Goal: Communication & Community: Answer question/provide support

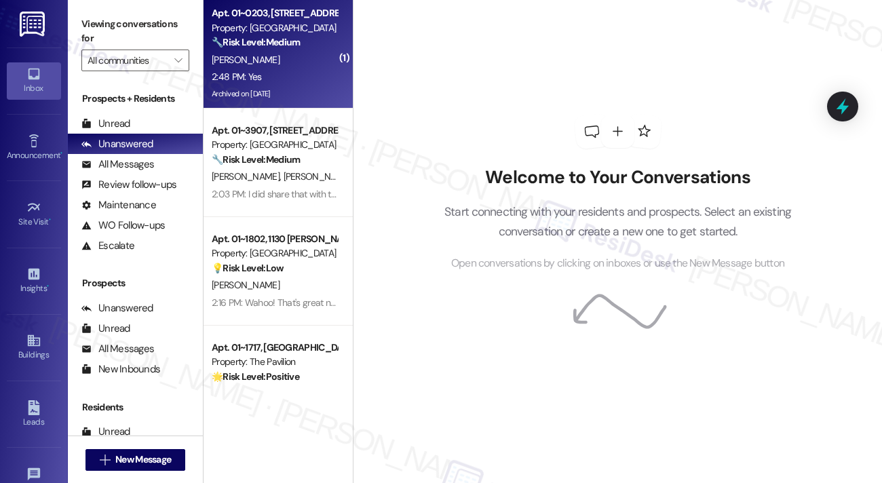
click at [279, 67] on div "[PERSON_NAME]" at bounding box center [274, 60] width 128 height 17
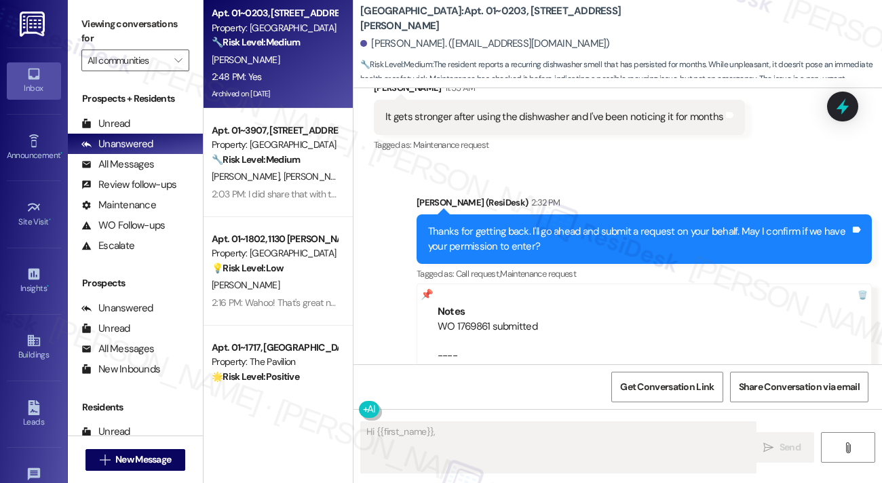
scroll to position [19897, 0]
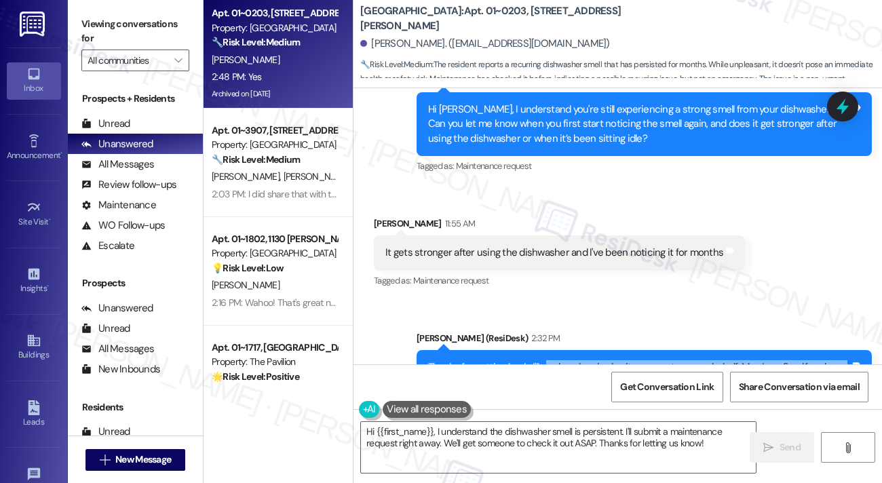
drag, startPoint x: 541, startPoint y: 255, endPoint x: 656, endPoint y: 277, distance: 117.3
click at [656, 360] on div "Thanks for getting back. I'll go ahead and submit a request on your behalf. May…" at bounding box center [639, 374] width 422 height 29
click at [602, 360] on div "Thanks for getting back. I'll go ahead and submit a request on your behalf. May…" at bounding box center [639, 374] width 422 height 29
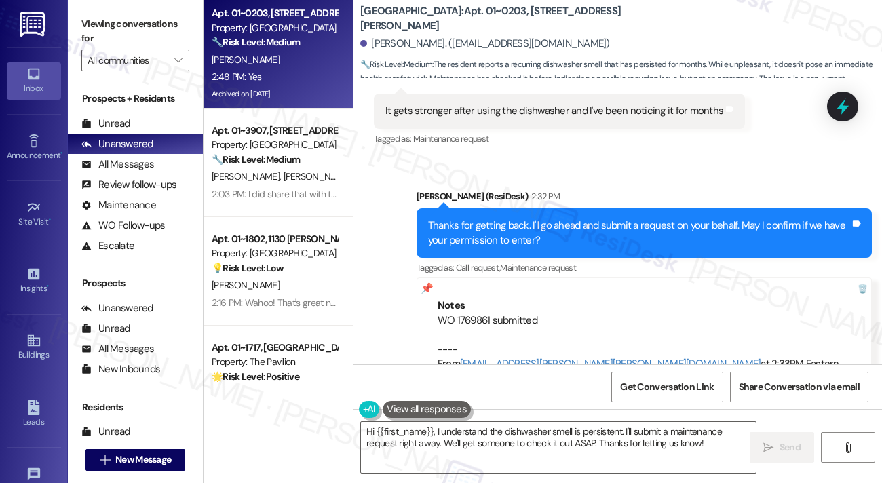
scroll to position [20100, 0]
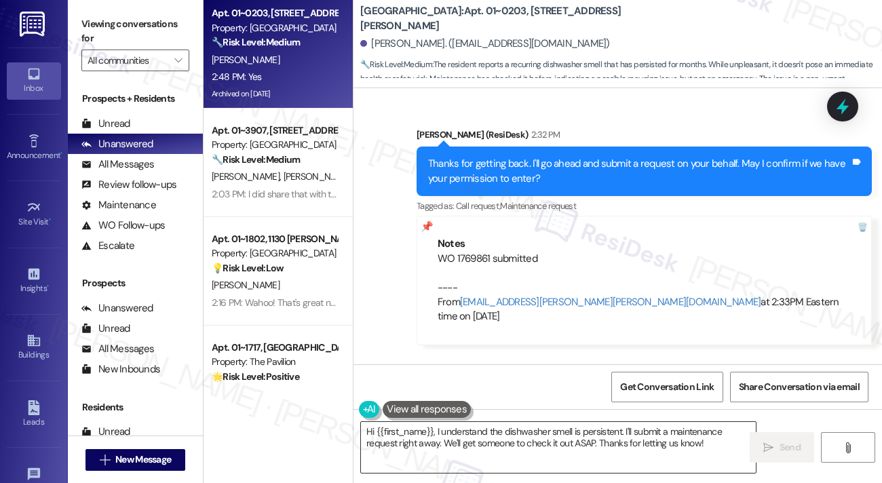
click at [528, 433] on textarea "Hi {{first_name}}, I understand the dishwasher smell is persistent. I'll submit…" at bounding box center [558, 447] width 395 height 51
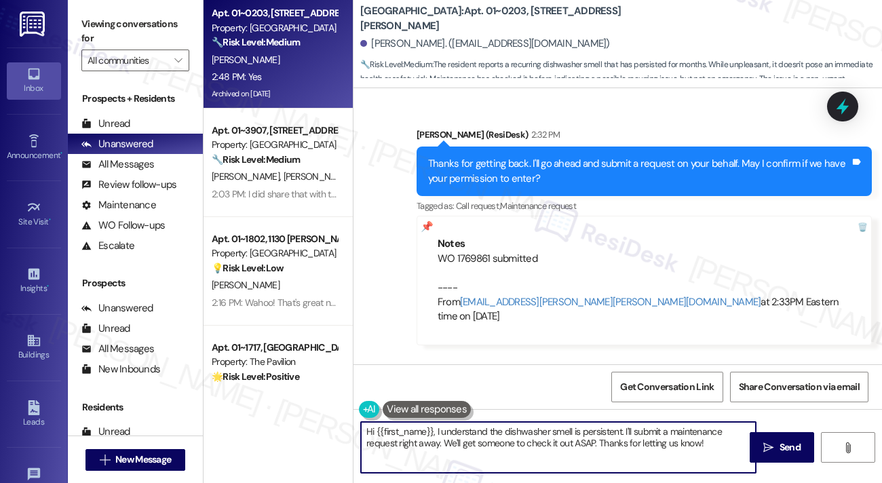
click at [528, 433] on textarea "Hi {{first_name}}, I understand the dishwasher smell is persistent. I'll submit…" at bounding box center [558, 447] width 395 height 51
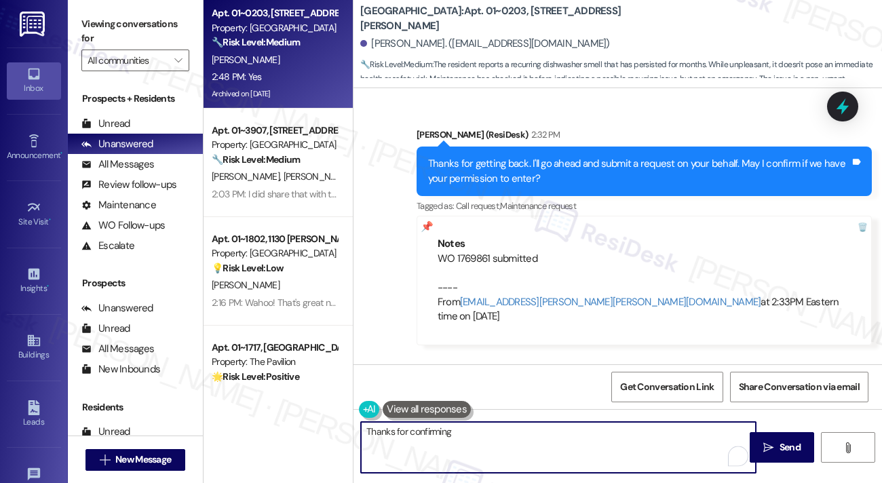
click at [383, 386] on div "[PERSON_NAME] 2:48 PM" at bounding box center [426, 395] width 104 height 19
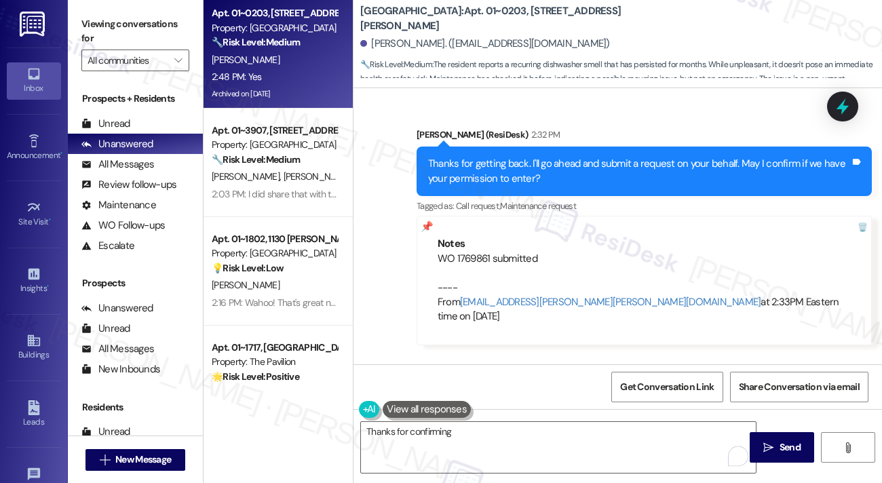
click at [383, 386] on div "[PERSON_NAME] 2:48 PM" at bounding box center [426, 395] width 104 height 19
copy div "[PERSON_NAME]"
click at [463, 429] on textarea "Thanks for confirming" at bounding box center [558, 447] width 395 height 51
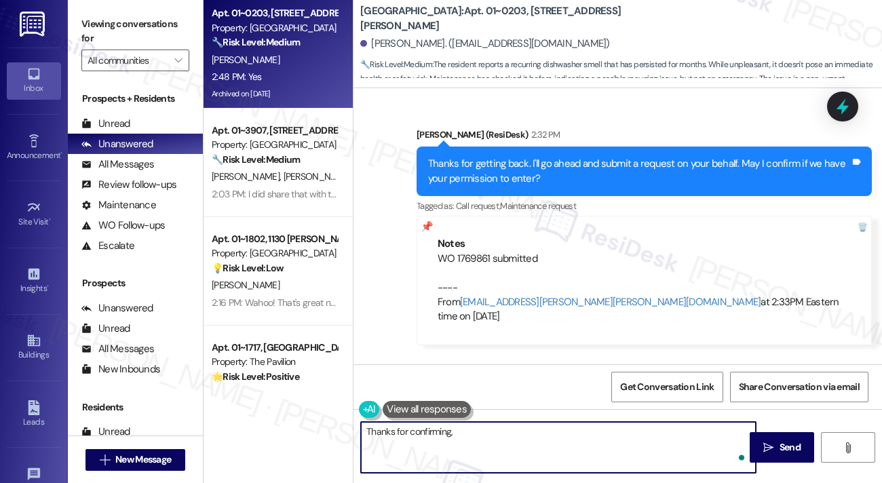
paste textarea "[PERSON_NAME]"
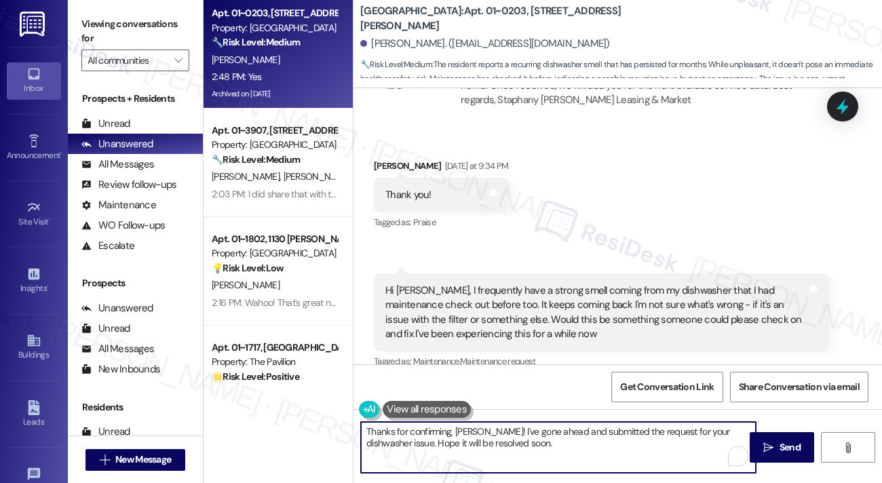
scroll to position [19693, 0]
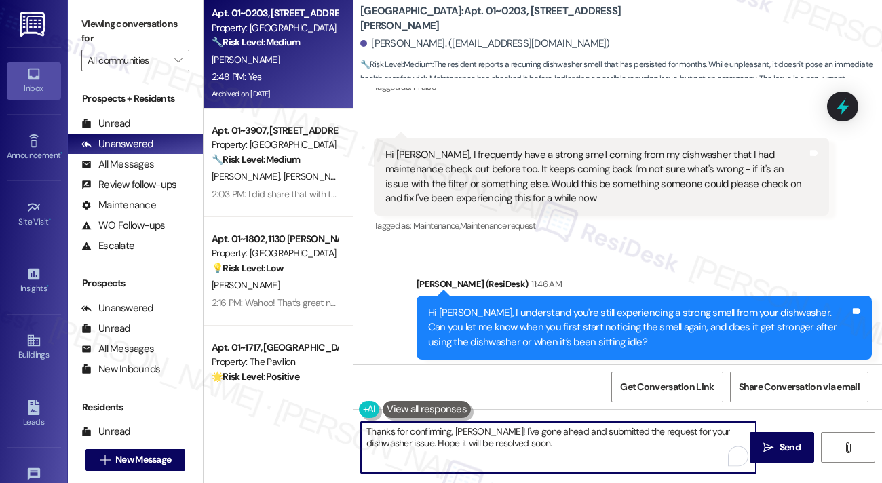
type textarea "Thanks for confirming, [PERSON_NAME]! I've gone ahead and submitted the request…"
click at [571, 296] on div "Hi [PERSON_NAME], I understand you're still experiencing a strong smell from yo…" at bounding box center [643, 328] width 455 height 64
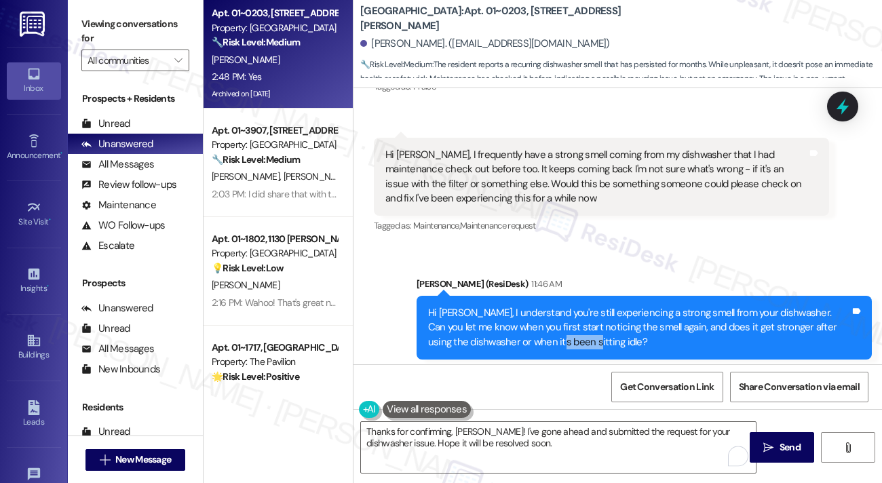
click at [571, 296] on div "Hi [PERSON_NAME], I understand you're still experiencing a strong smell from yo…" at bounding box center [643, 328] width 455 height 64
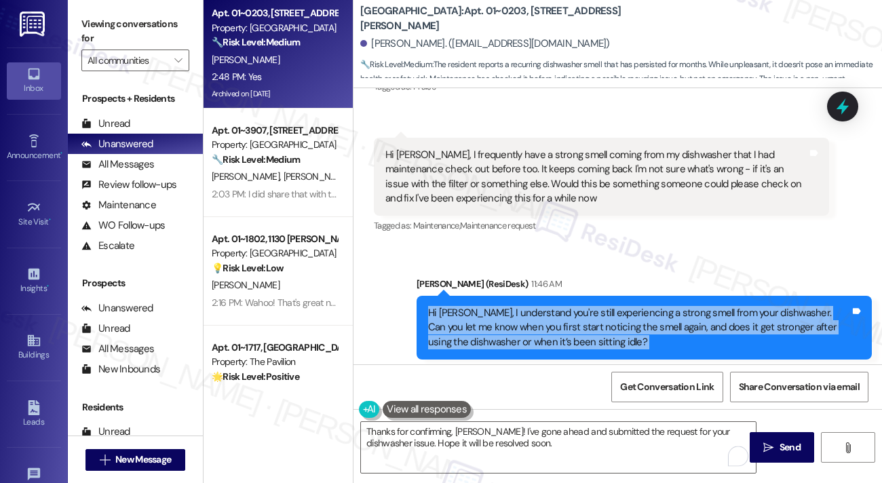
click at [571, 296] on div "Hi [PERSON_NAME], I understand you're still experiencing a strong smell from yo…" at bounding box center [643, 328] width 455 height 64
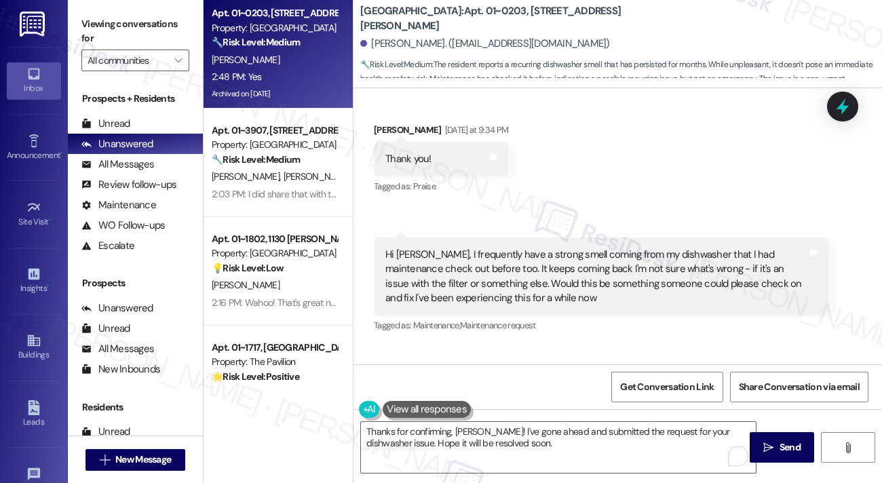
scroll to position [19490, 0]
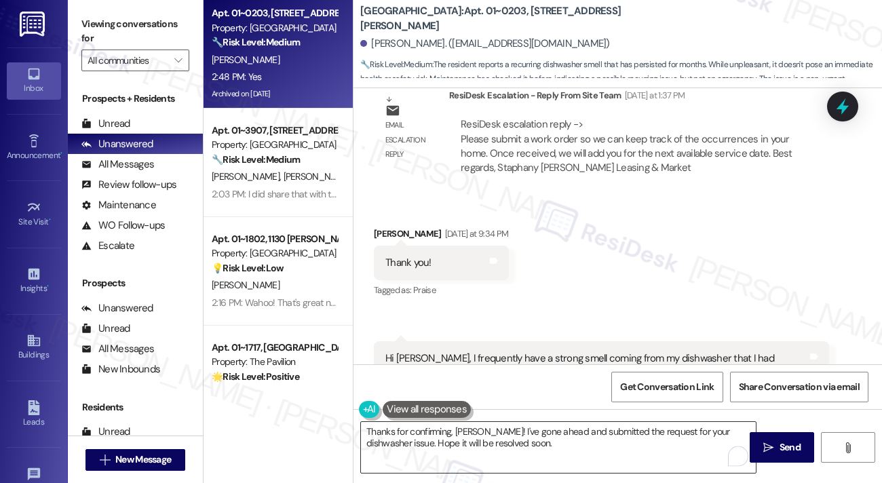
click at [477, 434] on textarea "Thanks for confirming, [PERSON_NAME]! I've gone ahead and submitted the request…" at bounding box center [558, 447] width 395 height 51
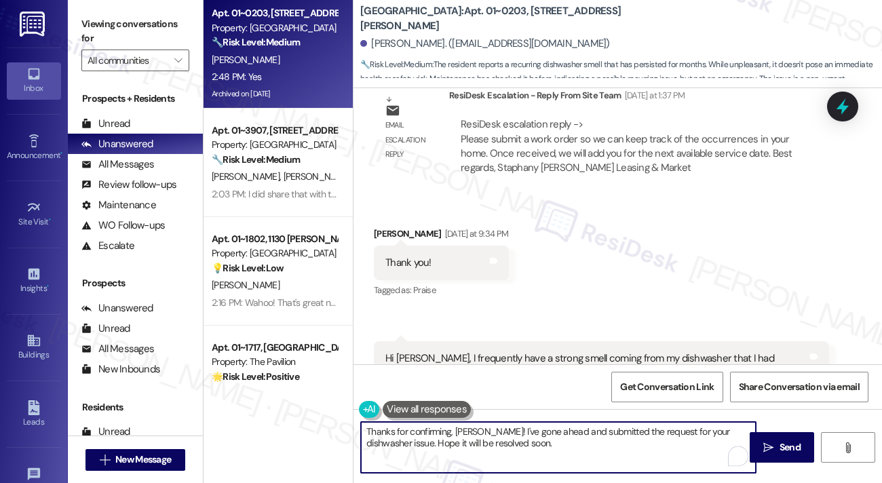
click at [477, 434] on textarea "Thanks for confirming, [PERSON_NAME]! I've gone ahead and submitted the request…" at bounding box center [558, 447] width 395 height 51
click at [477, 433] on textarea "Thanks for confirming, [PERSON_NAME]! I've gone ahead and submitted the request…" at bounding box center [558, 447] width 395 height 51
click at [484, 437] on textarea "Thanks for confirming, [PERSON_NAME]! I've gone ahead and submitted the request…" at bounding box center [558, 447] width 395 height 51
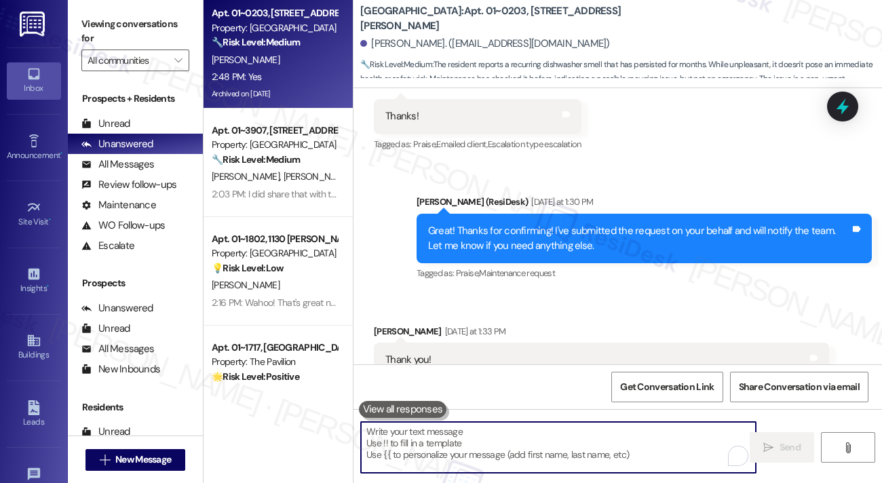
scroll to position [18608, 0]
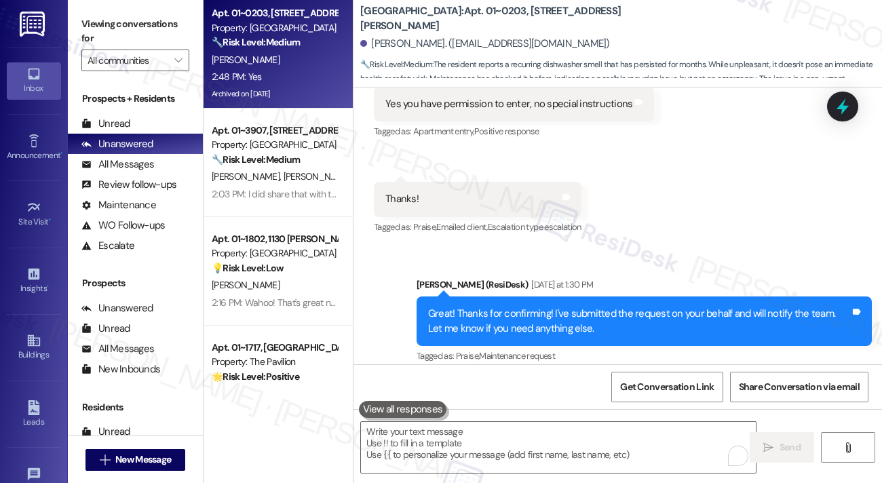
click at [122, 27] on label "Viewing conversations for" at bounding box center [135, 32] width 108 height 36
drag, startPoint x: 152, startPoint y: 33, endPoint x: 181, endPoint y: 63, distance: 42.2
click at [152, 33] on label "Viewing conversations for" at bounding box center [135, 32] width 108 height 36
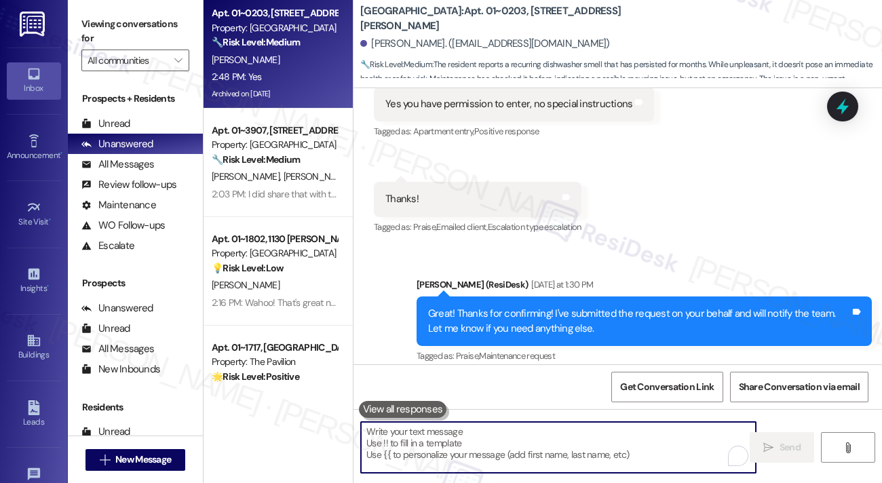
click at [439, 442] on textarea "To enrich screen reader interactions, please activate Accessibility in Grammarl…" at bounding box center [558, 447] width 395 height 51
paste textarea "Thanks for confirming, [PERSON_NAME]! I’ve submitted the request to have your d…"
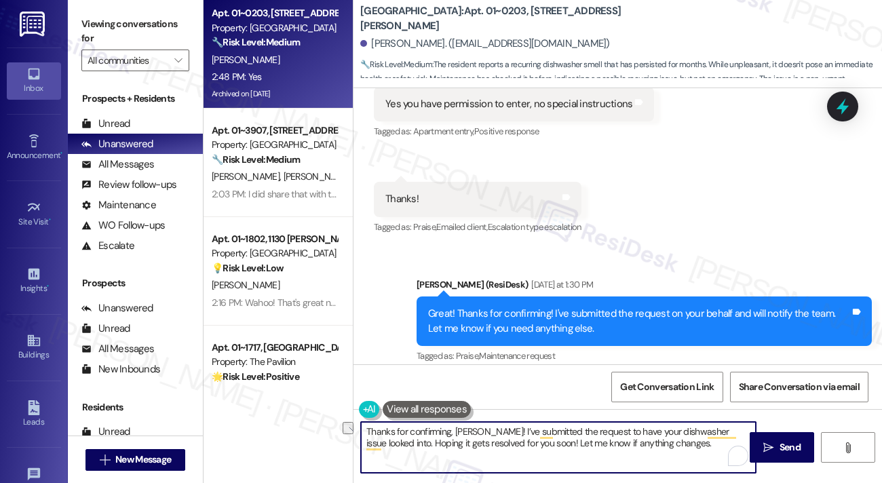
drag, startPoint x: 477, startPoint y: 431, endPoint x: 390, endPoint y: 431, distance: 86.8
click at [390, 431] on textarea "Thanks for confirming, [PERSON_NAME]! I’ve submitted the request to have your d…" at bounding box center [558, 447] width 395 height 51
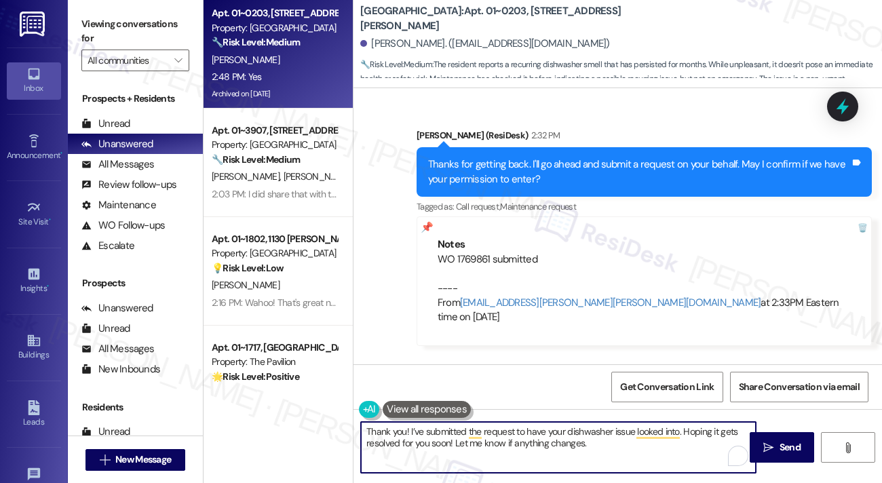
scroll to position [20100, 0]
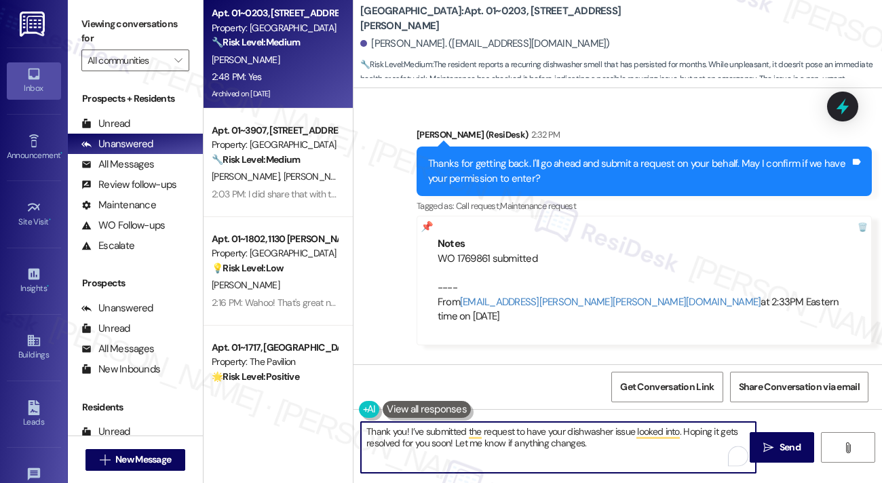
drag, startPoint x: 453, startPoint y: 442, endPoint x: 459, endPoint y: 437, distance: 7.7
click at [453, 442] on textarea "Thank you! I’ve submitted the request to have your dishwasher issue looked into…" at bounding box center [558, 447] width 395 height 51
click at [589, 446] on textarea "Thank you! I’ve submitted the request to have your dishwasher issue looked into…" at bounding box center [558, 447] width 395 height 51
drag, startPoint x: 621, startPoint y: 439, endPoint x: 453, endPoint y: 444, distance: 167.6
click at [453, 444] on textarea "Thank you! I’ve submitted the request to have your dishwasher issue looked into…" at bounding box center [558, 447] width 395 height 51
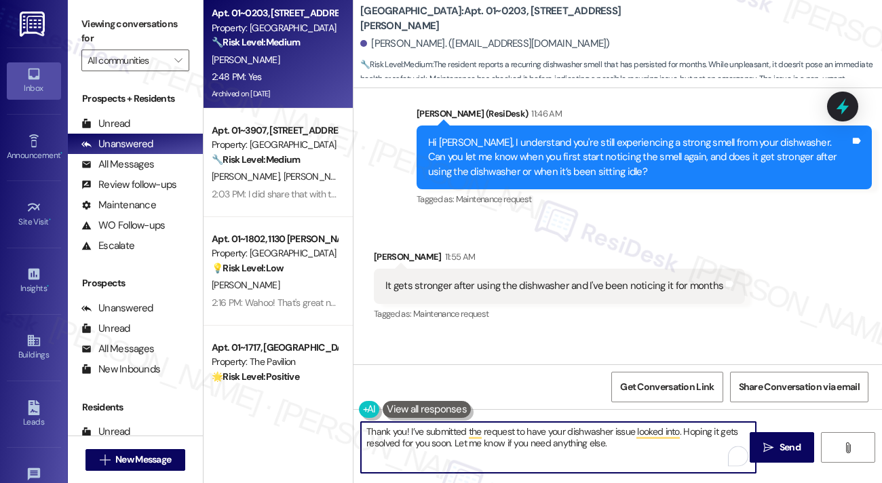
scroll to position [19693, 0]
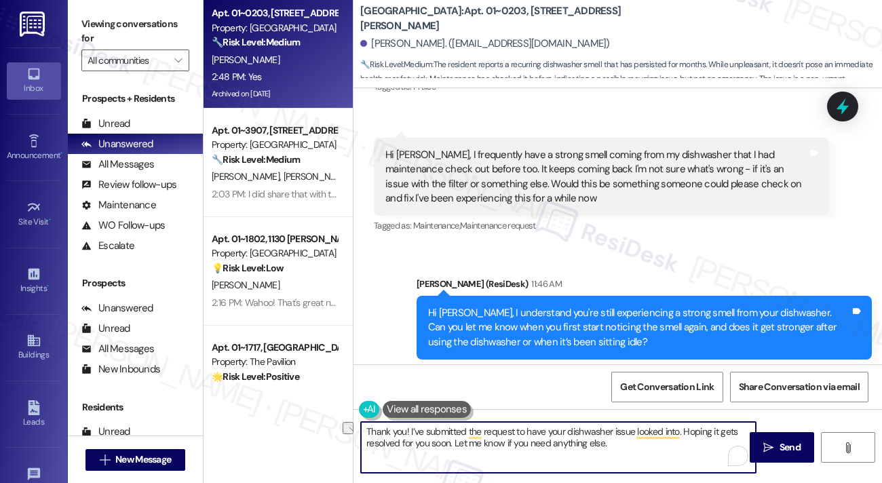
drag, startPoint x: 629, startPoint y: 439, endPoint x: 453, endPoint y: 443, distance: 175.7
click at [453, 443] on textarea "Thank you! I’ve submitted the request to have your dishwasher issue looked into…" at bounding box center [558, 447] width 395 height 51
type textarea "Thank you! I’ve submitted the request to have your dishwasher issue looked into…"
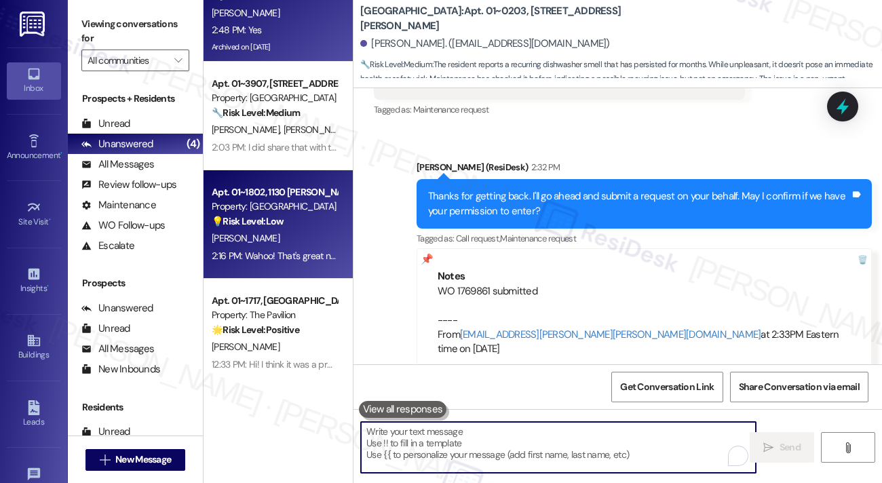
scroll to position [20099, 0]
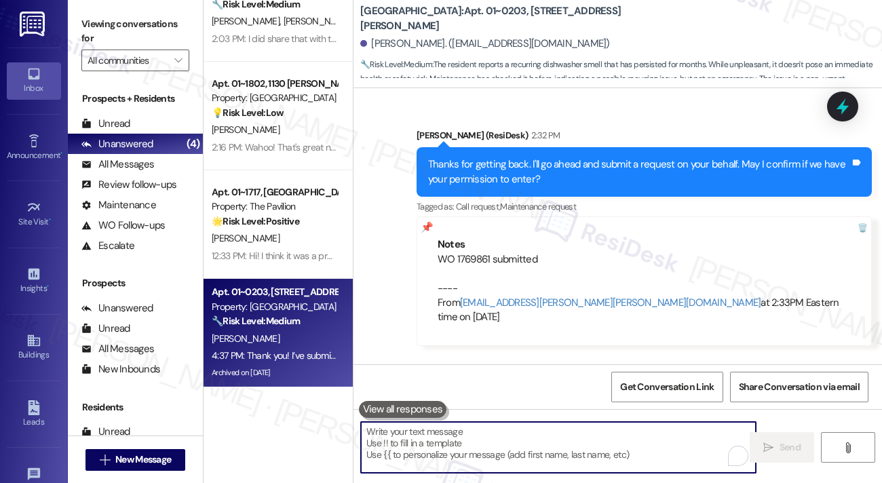
click at [292, 228] on div "🌟 Risk Level: Positive The resident is providing positive feedback about the mo…" at bounding box center [274, 221] width 125 height 14
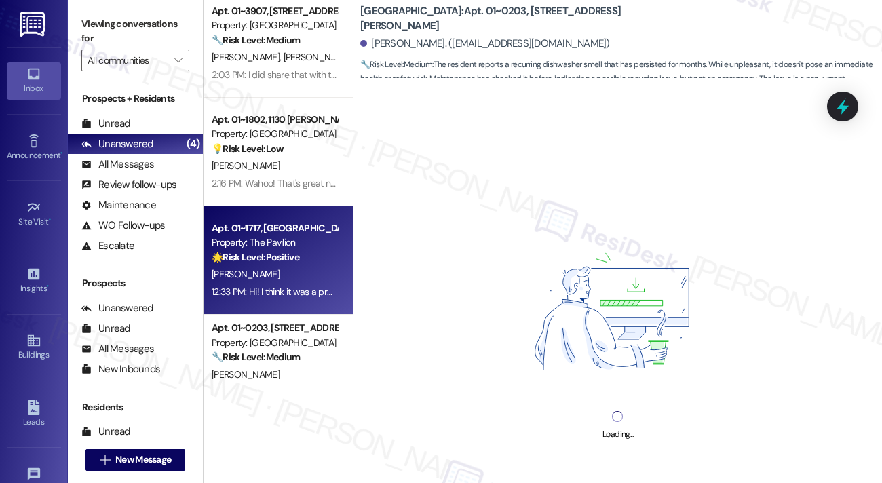
scroll to position [0, 0]
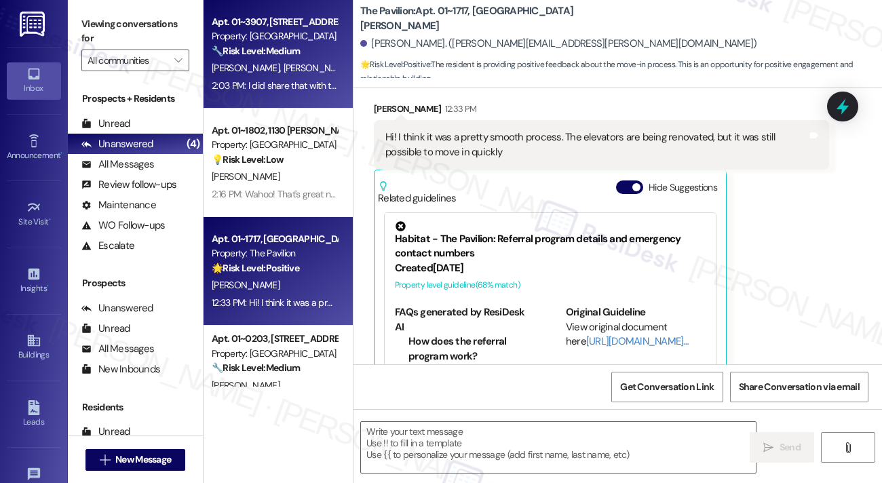
type textarea "Fetching suggested responses. Please feel free to read through the conversation…"
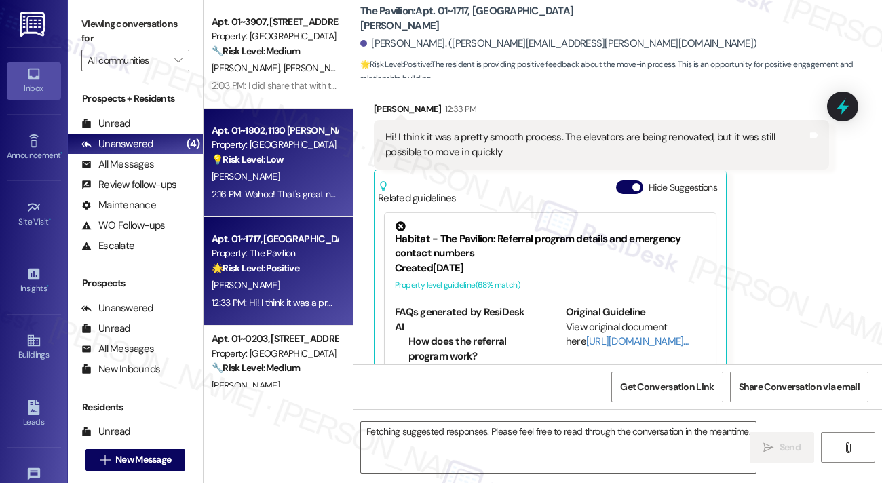
scroll to position [300, 0]
